Goal: Find specific page/section: Find specific page/section

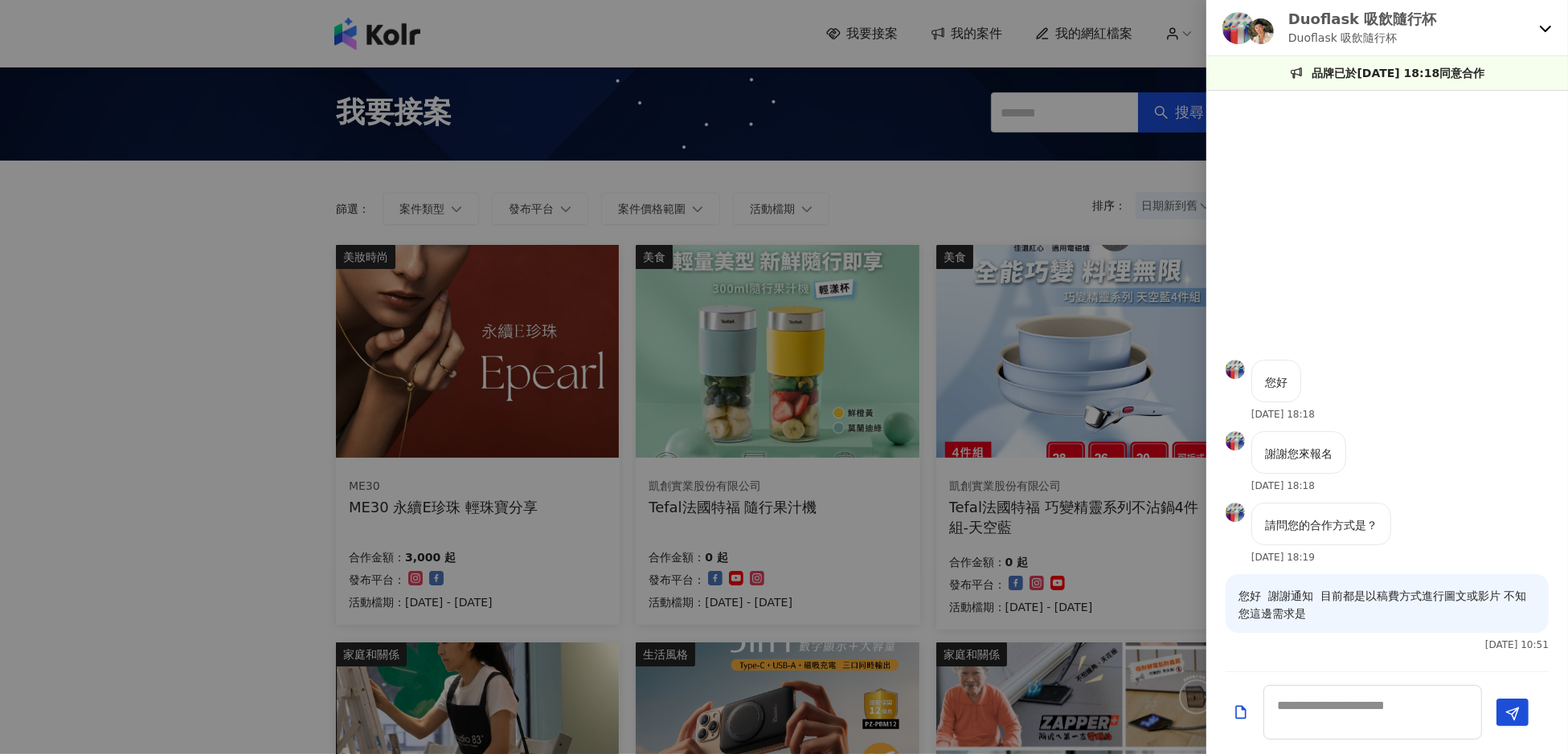
click at [136, 155] on div at bounding box center [784, 377] width 1568 height 754
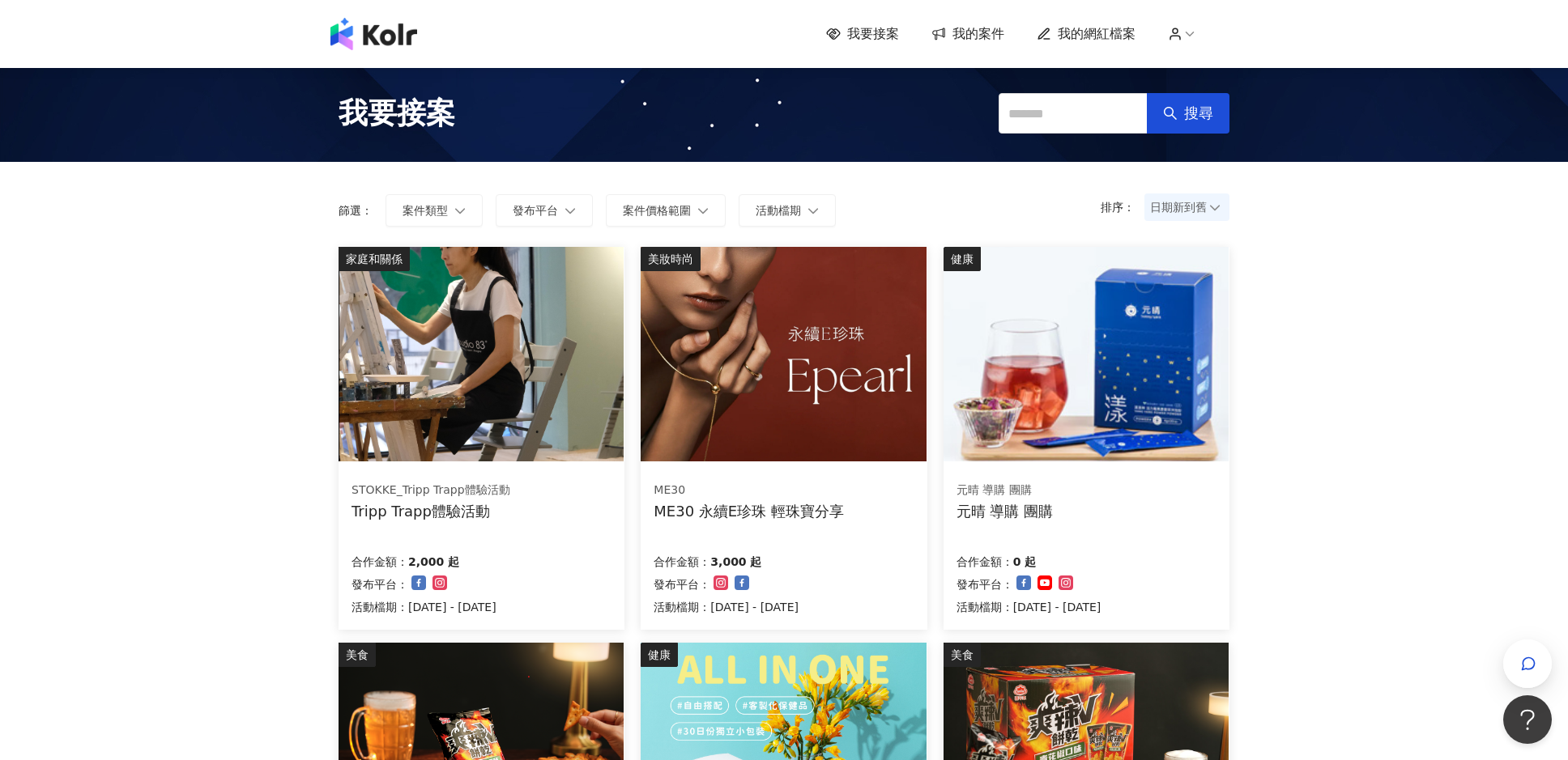
click at [1213, 211] on icon at bounding box center [1215, 207] width 11 height 11
click at [1179, 203] on span "日期新到舊" at bounding box center [1187, 208] width 74 height 25
click at [1182, 296] on div "日期新到舊" at bounding box center [1186, 296] width 60 height 18
